Goal: Obtain resource: Obtain resource

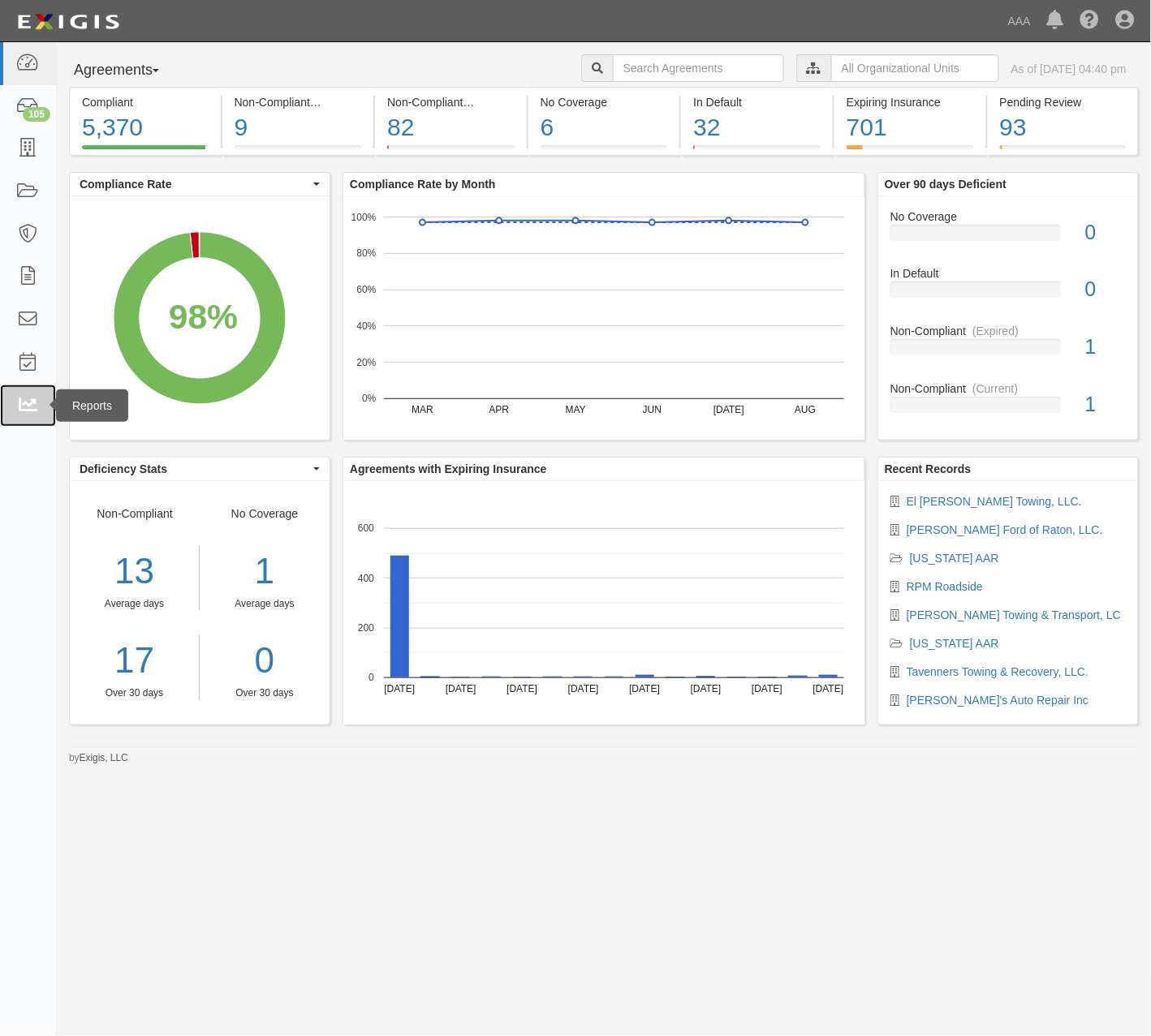
click at [23, 398] on icon at bounding box center [27, 406] width 22 height 19
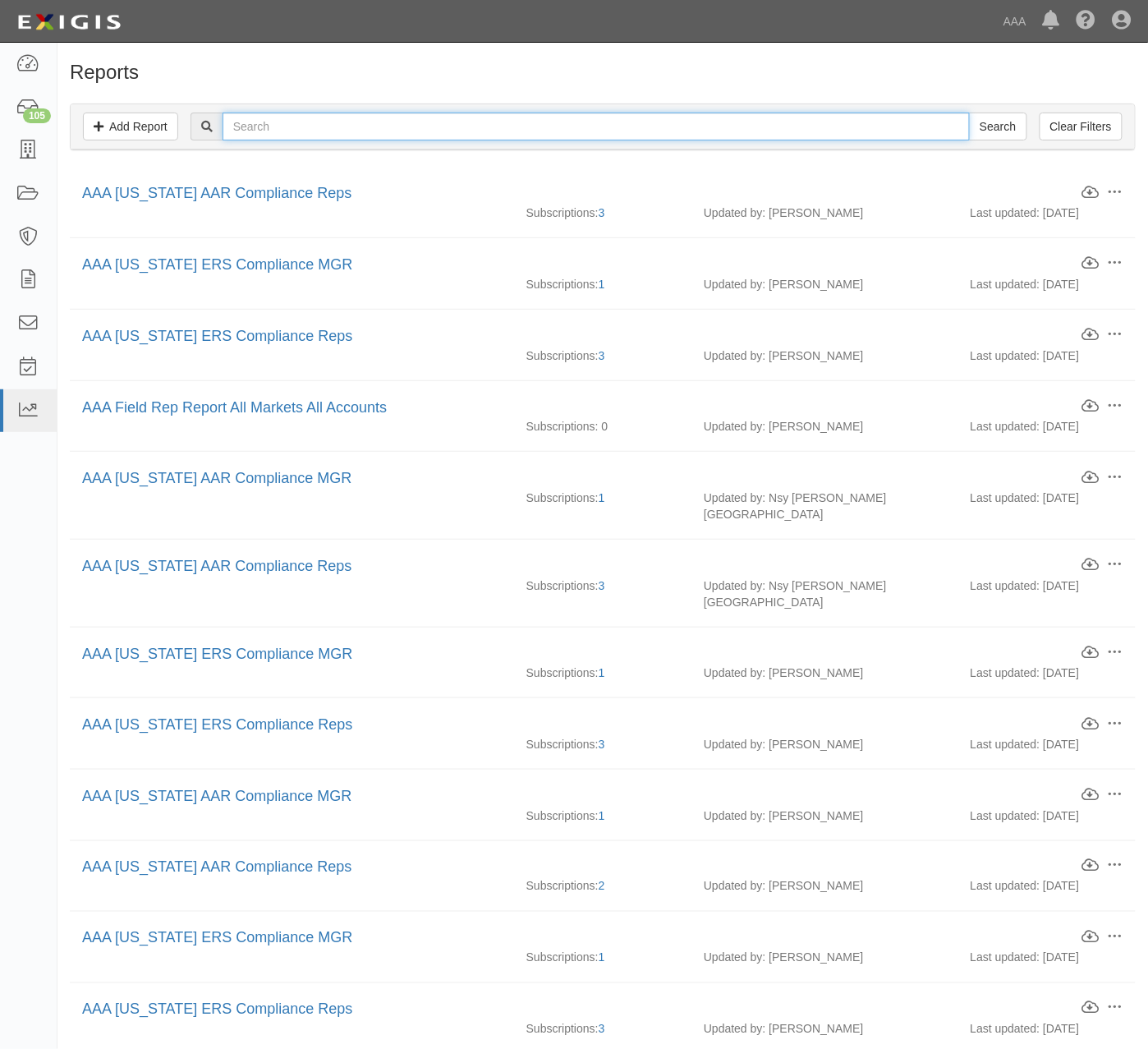
click at [457, 137] on input "text" at bounding box center [596, 126] width 747 height 28
type input "[US_STATE]"
click at [969, 112] on input "Search" at bounding box center [997, 126] width 58 height 28
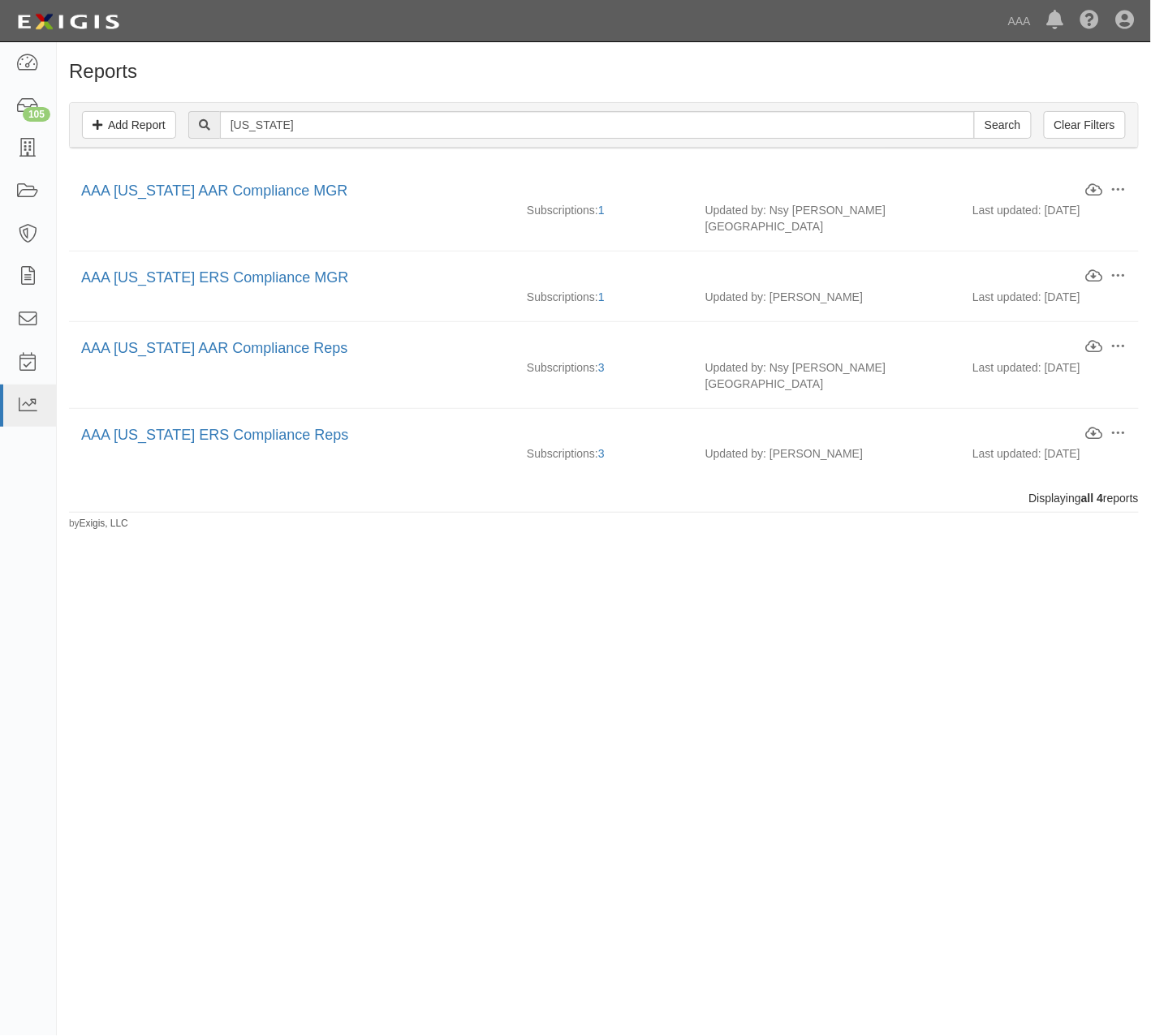
drag, startPoint x: 264, startPoint y: 263, endPoint x: 170, endPoint y: 530, distance: 283.1
click at [164, 552] on div "Reports Add Report Clear Filters hawaii Search Edit Download Clone Delete AAA H…" at bounding box center [575, 514] width 1151 height 932
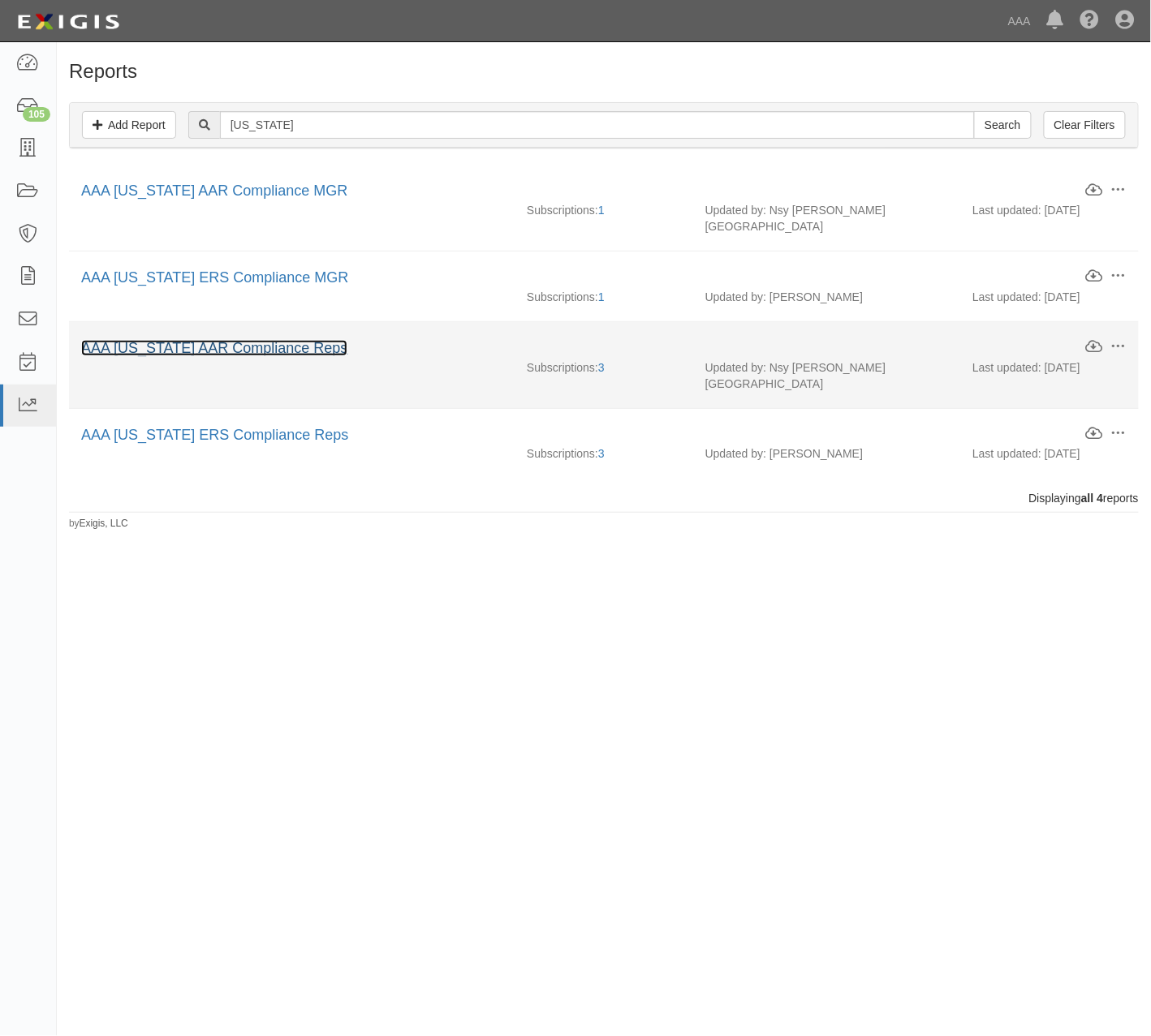
drag, startPoint x: 265, startPoint y: 344, endPoint x: 271, endPoint y: 335, distance: 10.8
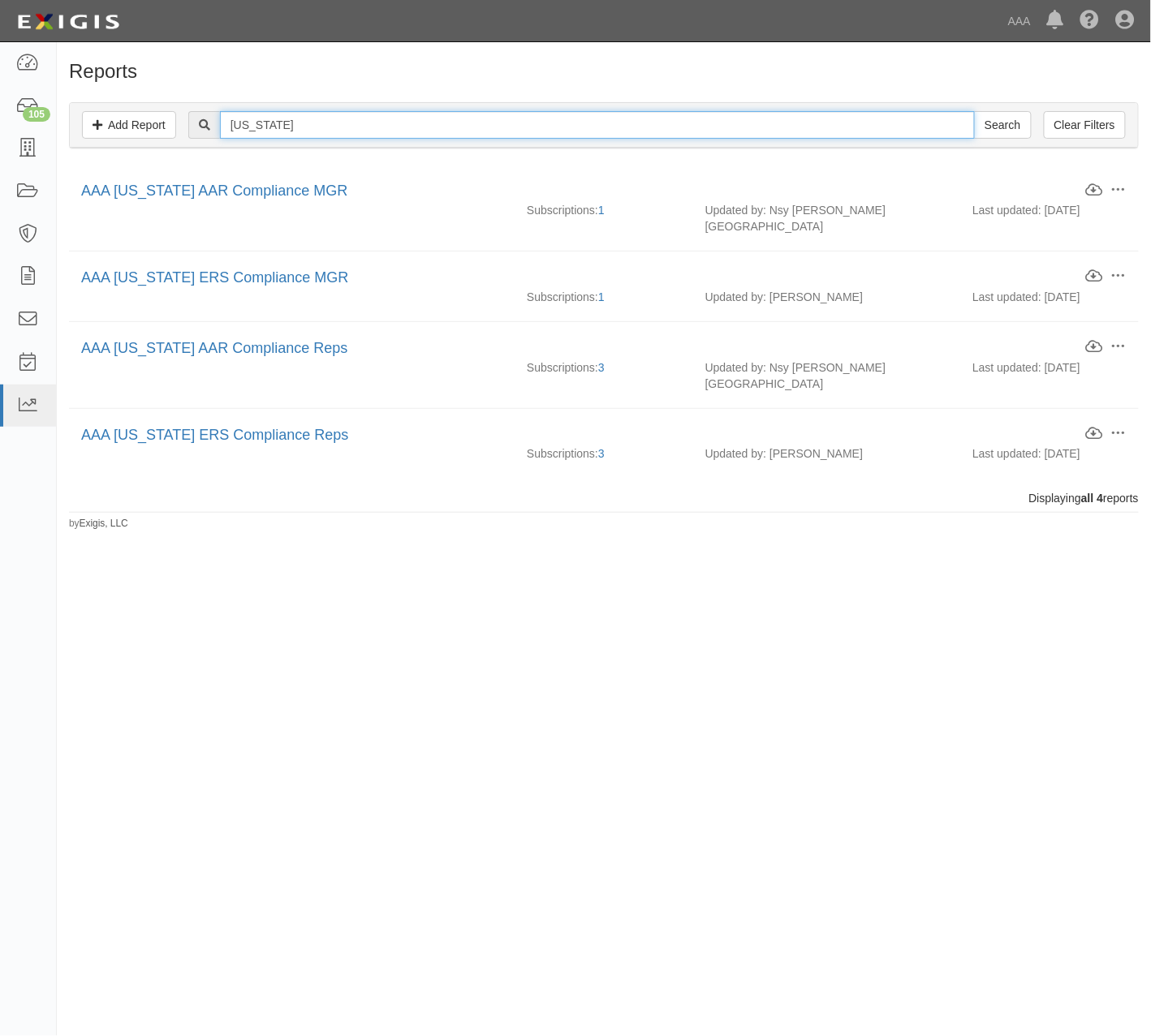
click at [344, 129] on input "hawaii" at bounding box center [597, 125] width 755 height 28
type input "new mexico"
click at [974, 111] on input "Search" at bounding box center [1002, 125] width 57 height 28
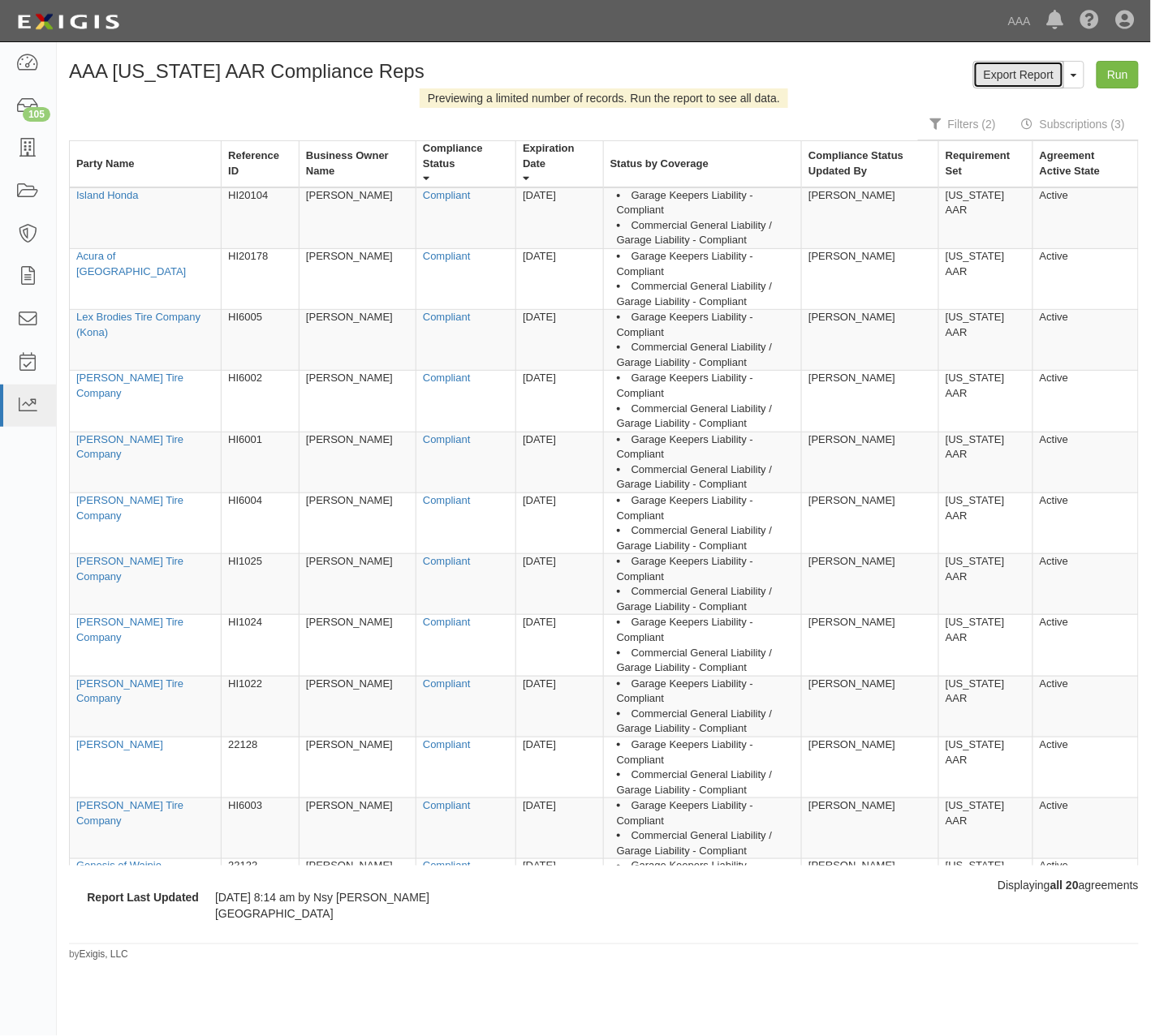
click at [1026, 72] on link "Export Report" at bounding box center [1019, 75] width 91 height 28
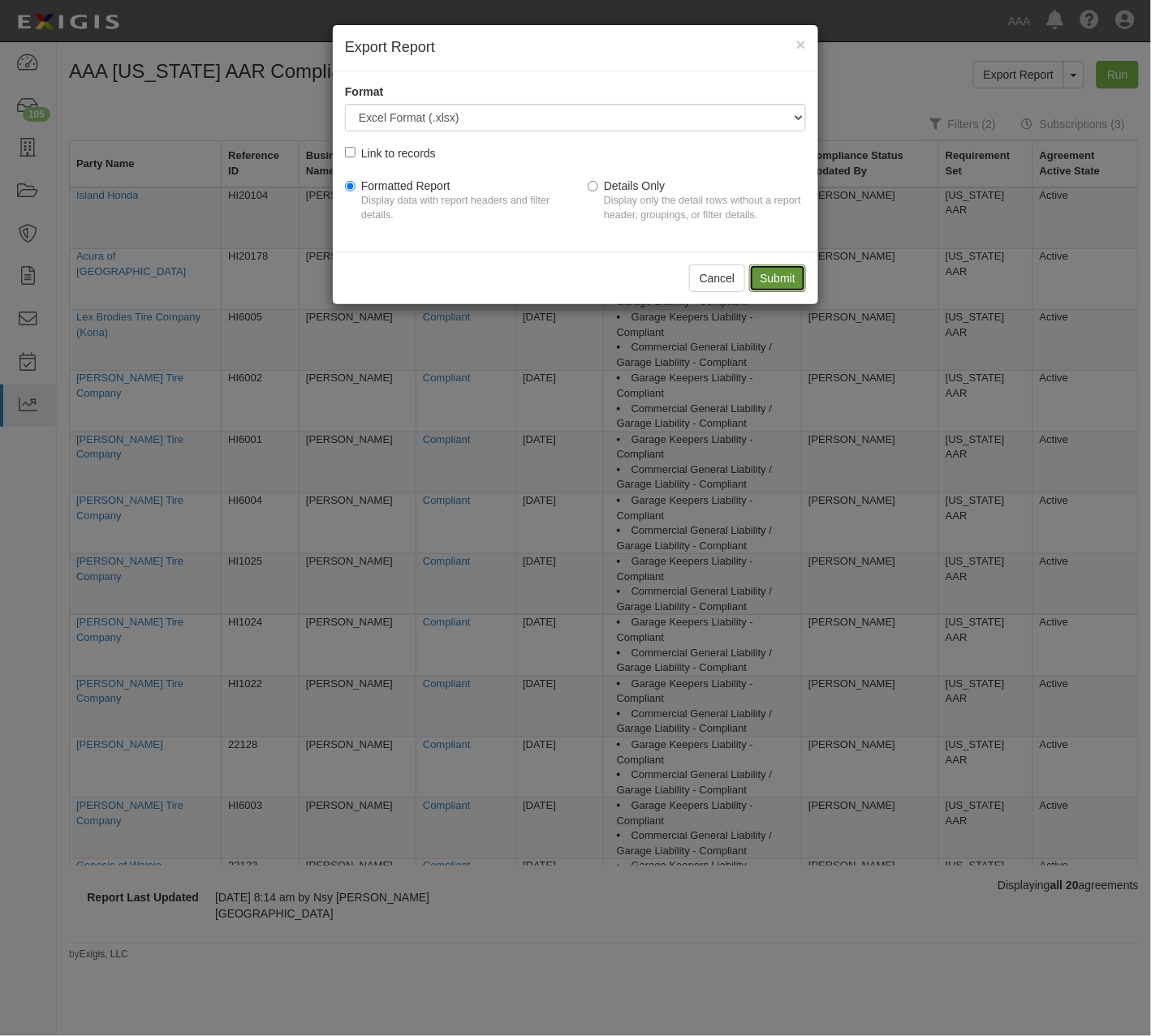
click at [774, 278] on input "Submit" at bounding box center [777, 279] width 57 height 28
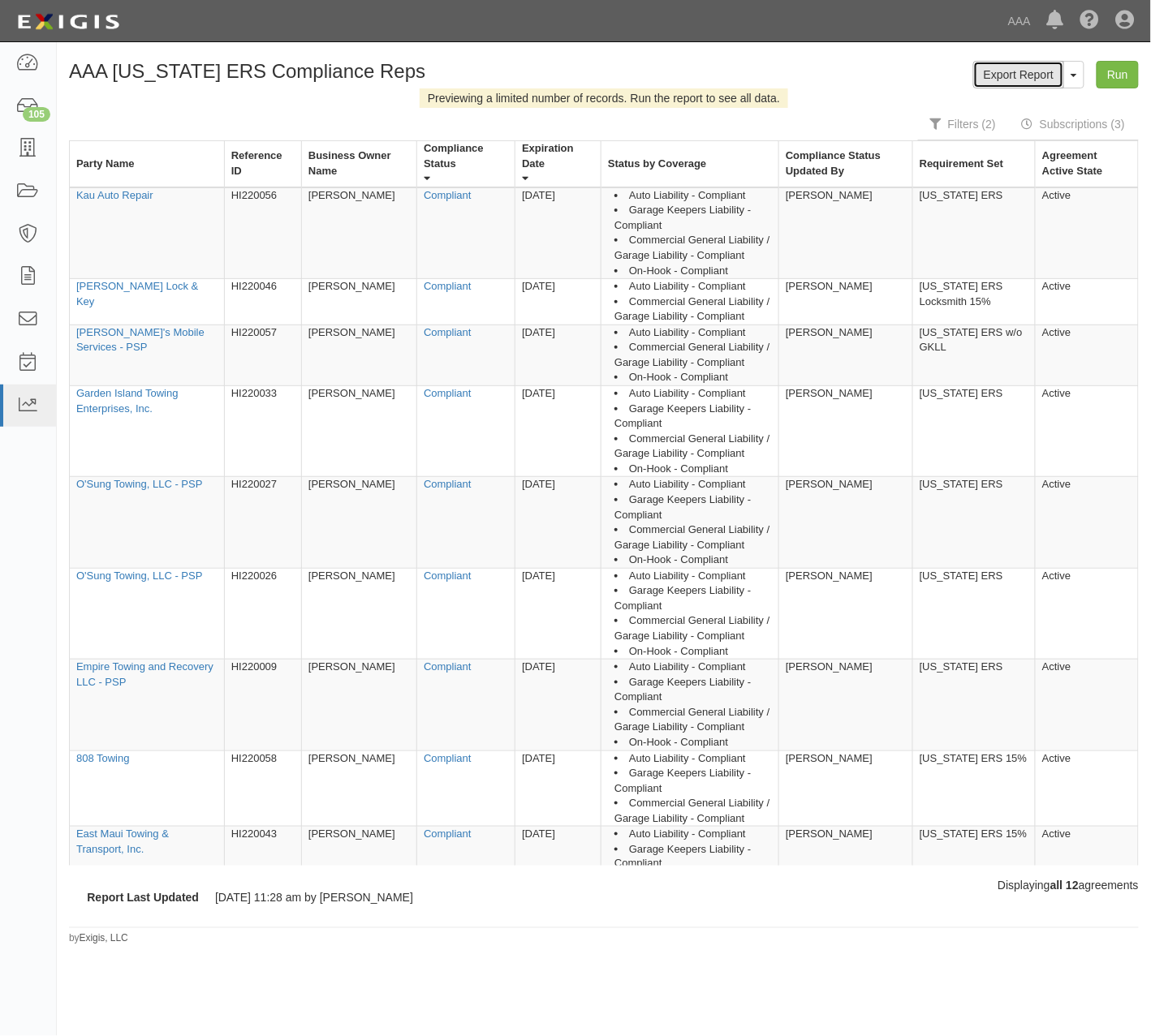
click at [1017, 82] on link "Export Report" at bounding box center [1019, 75] width 91 height 28
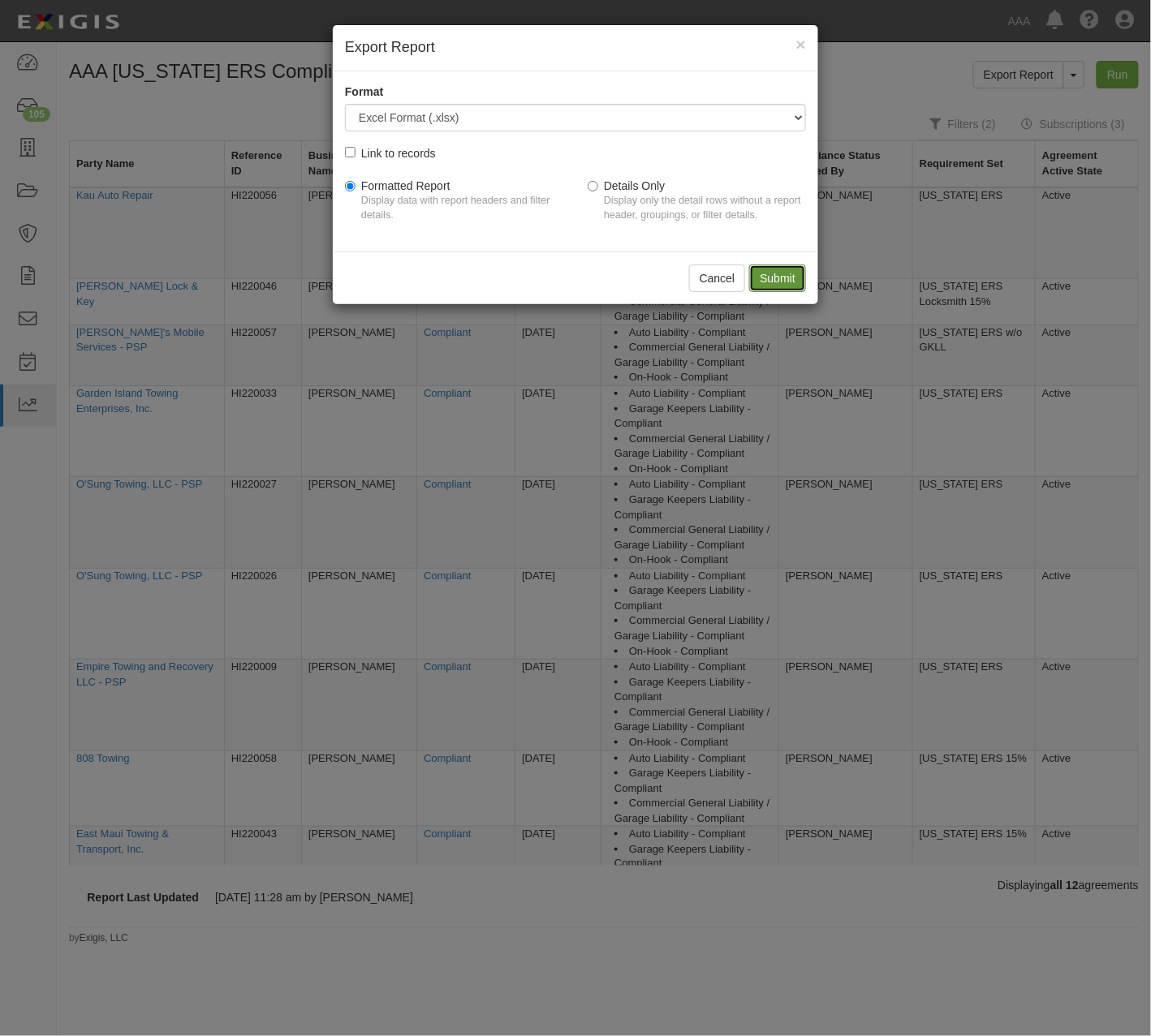
click at [767, 279] on input "Submit" at bounding box center [777, 279] width 57 height 28
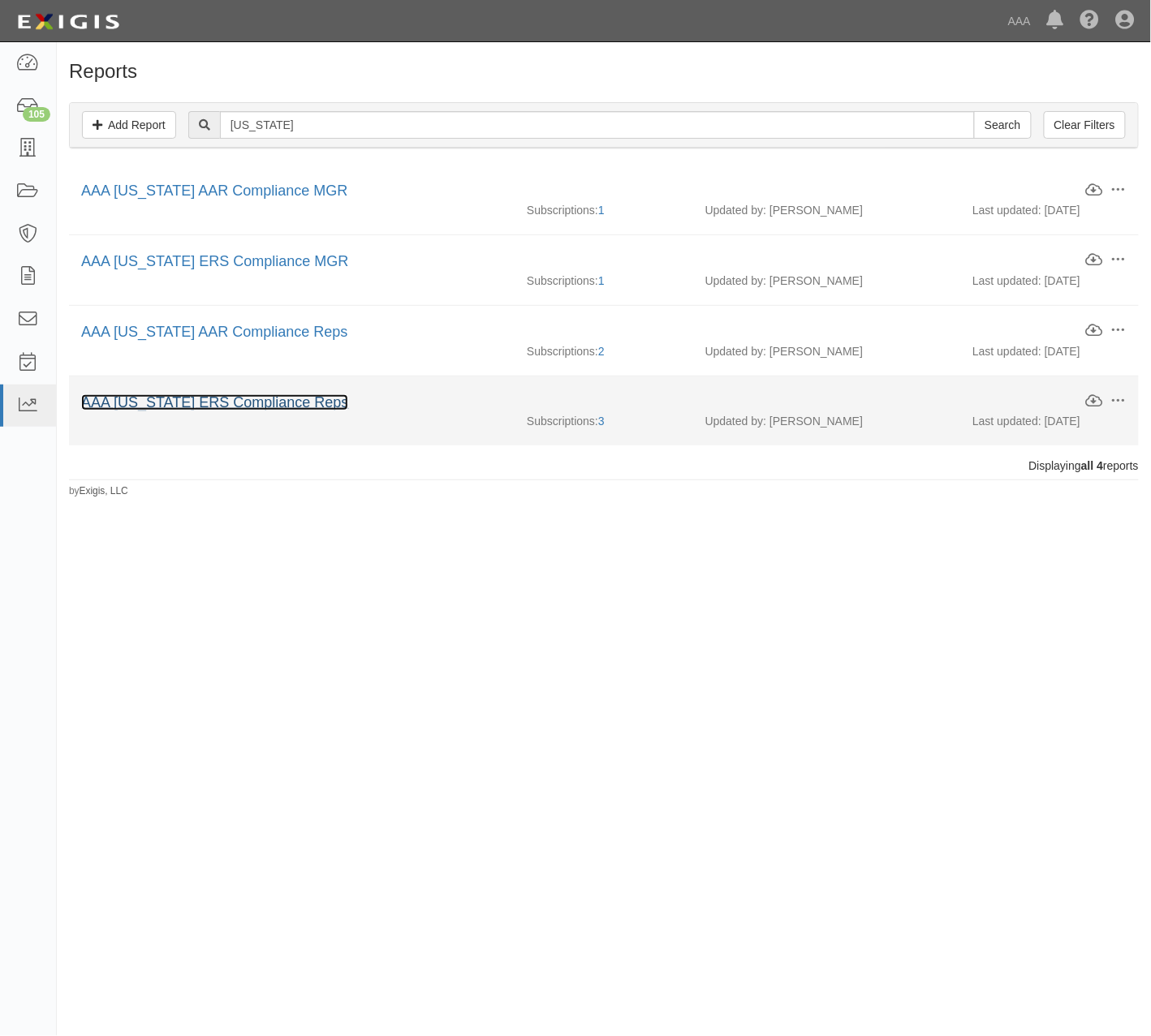
click at [306, 411] on link "AAA New Mexico ERS Compliance Reps" at bounding box center [214, 402] width 267 height 16
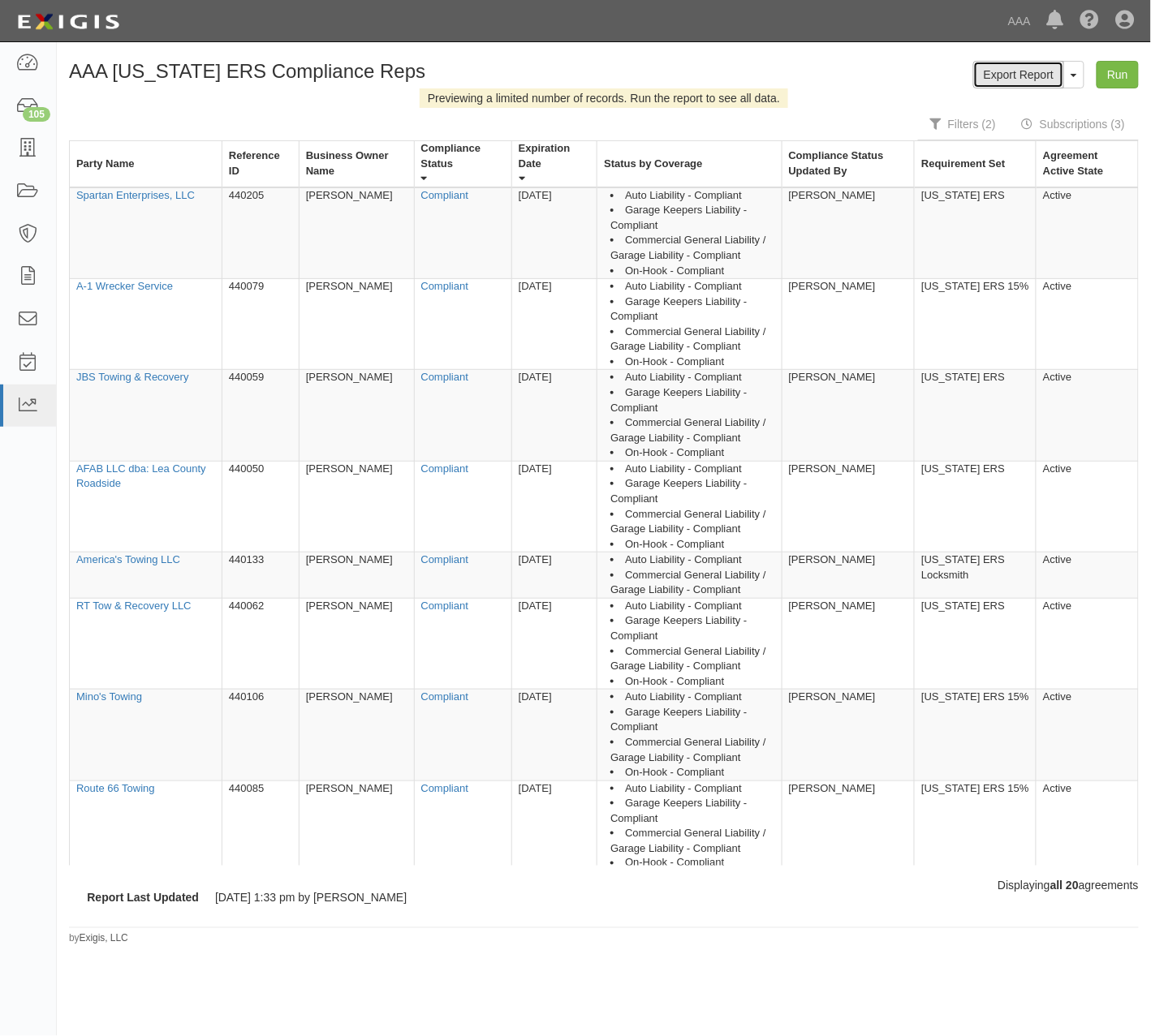
click at [1013, 76] on link "Export Report" at bounding box center [1019, 75] width 91 height 28
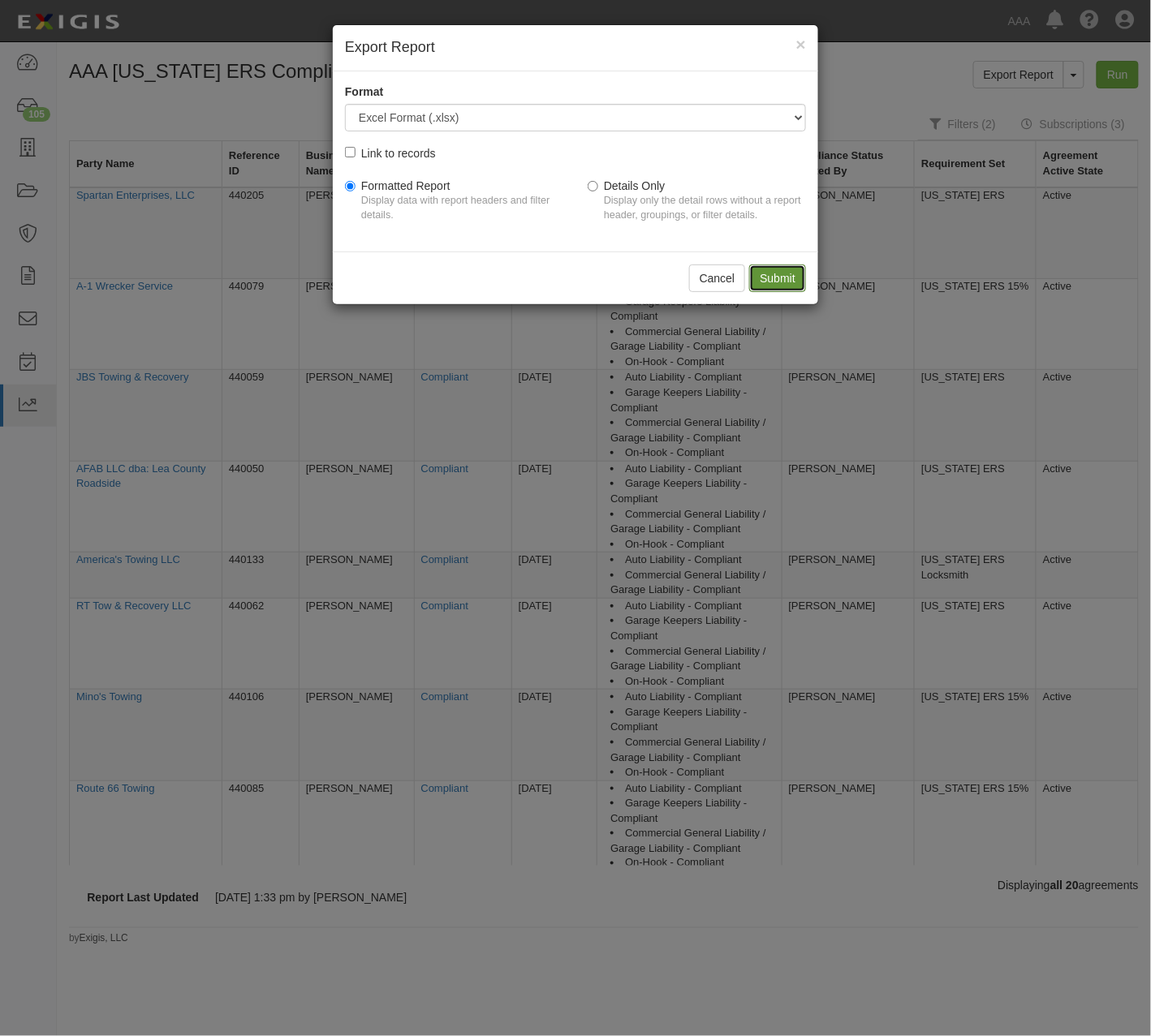
click at [802, 278] on input "Submit" at bounding box center [777, 279] width 57 height 28
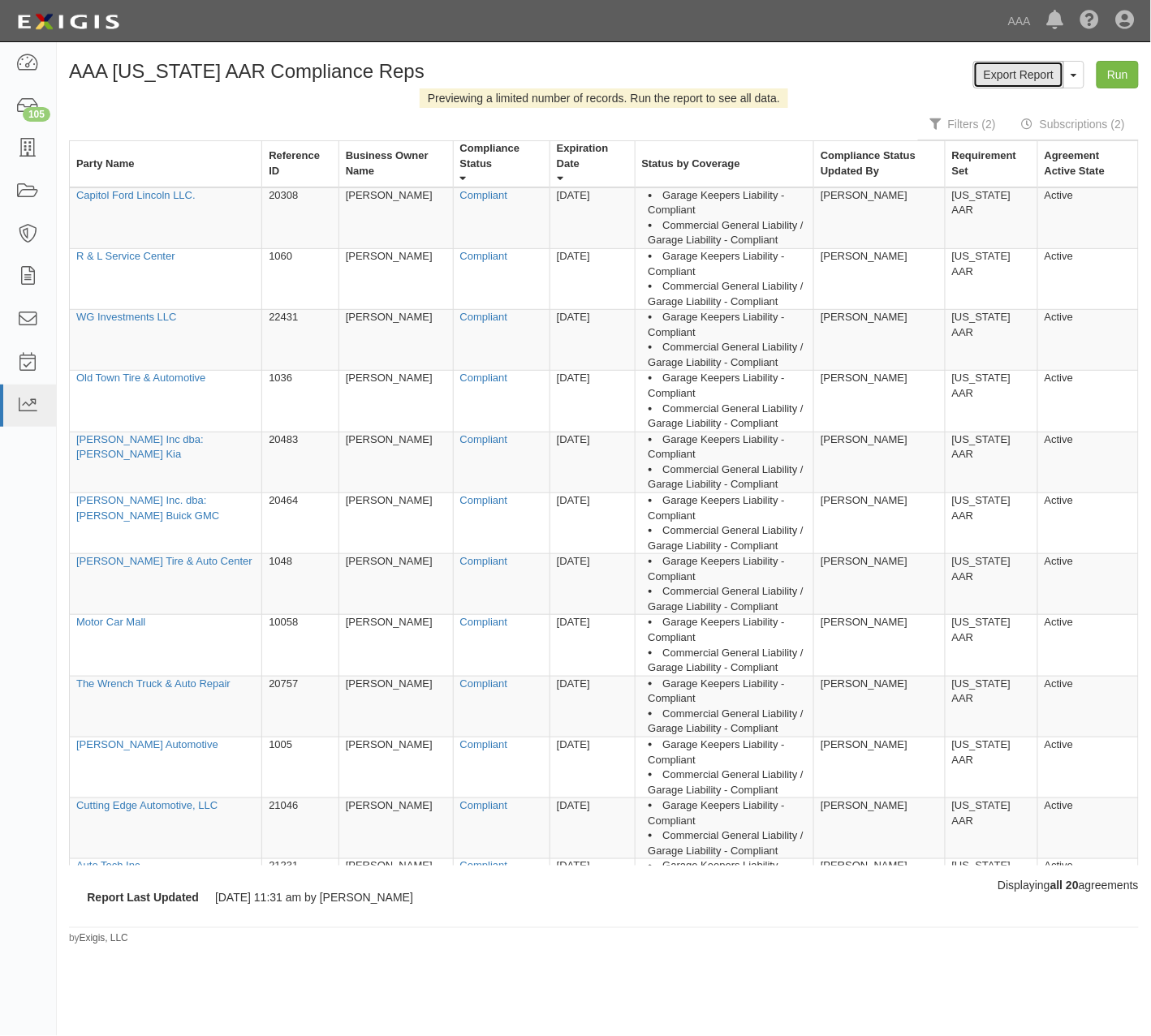
click at [1000, 82] on link "Export Report" at bounding box center [1019, 75] width 91 height 28
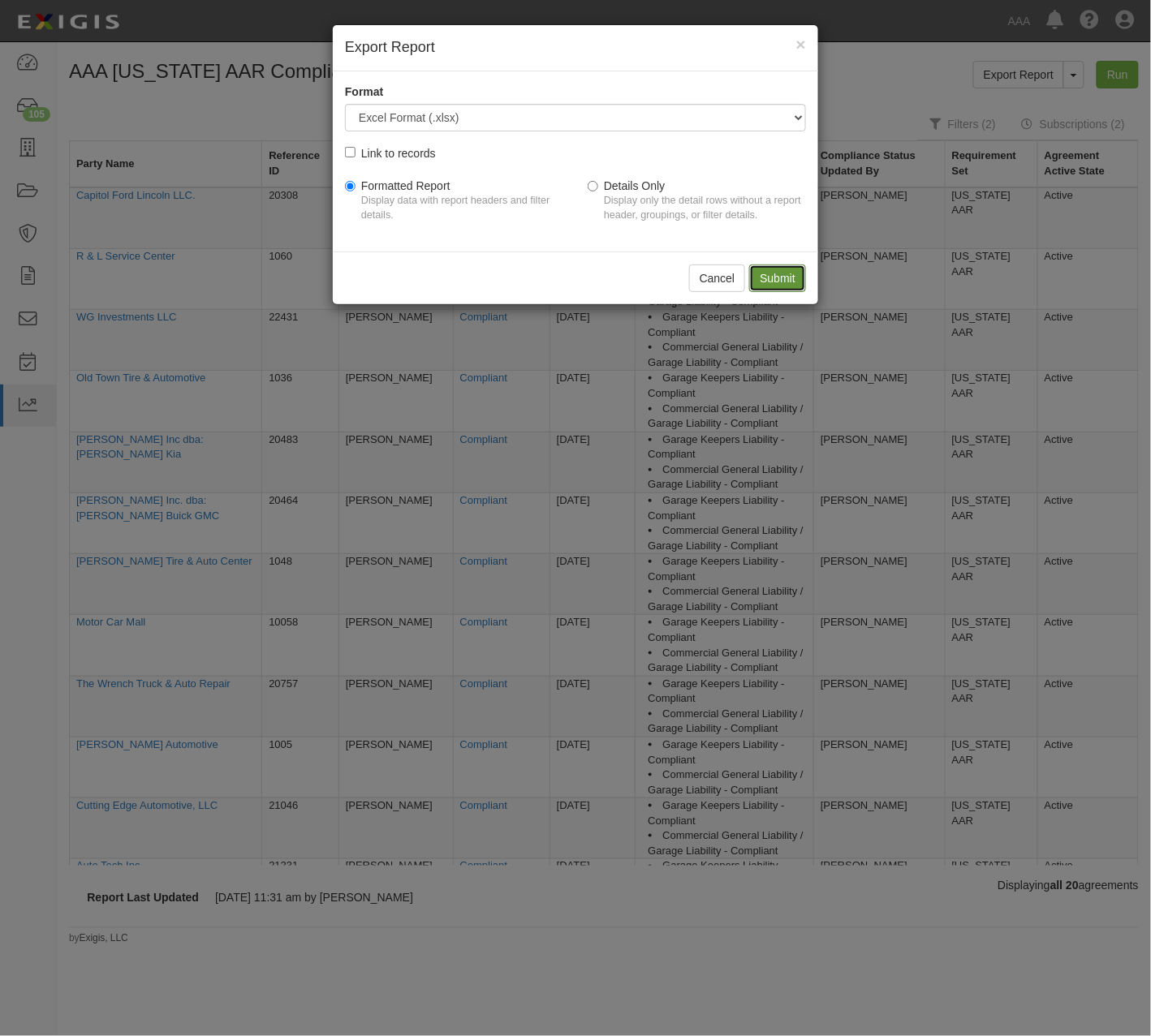
click at [779, 278] on input "Submit" at bounding box center [777, 279] width 57 height 28
